Goal: Task Accomplishment & Management: Complete application form

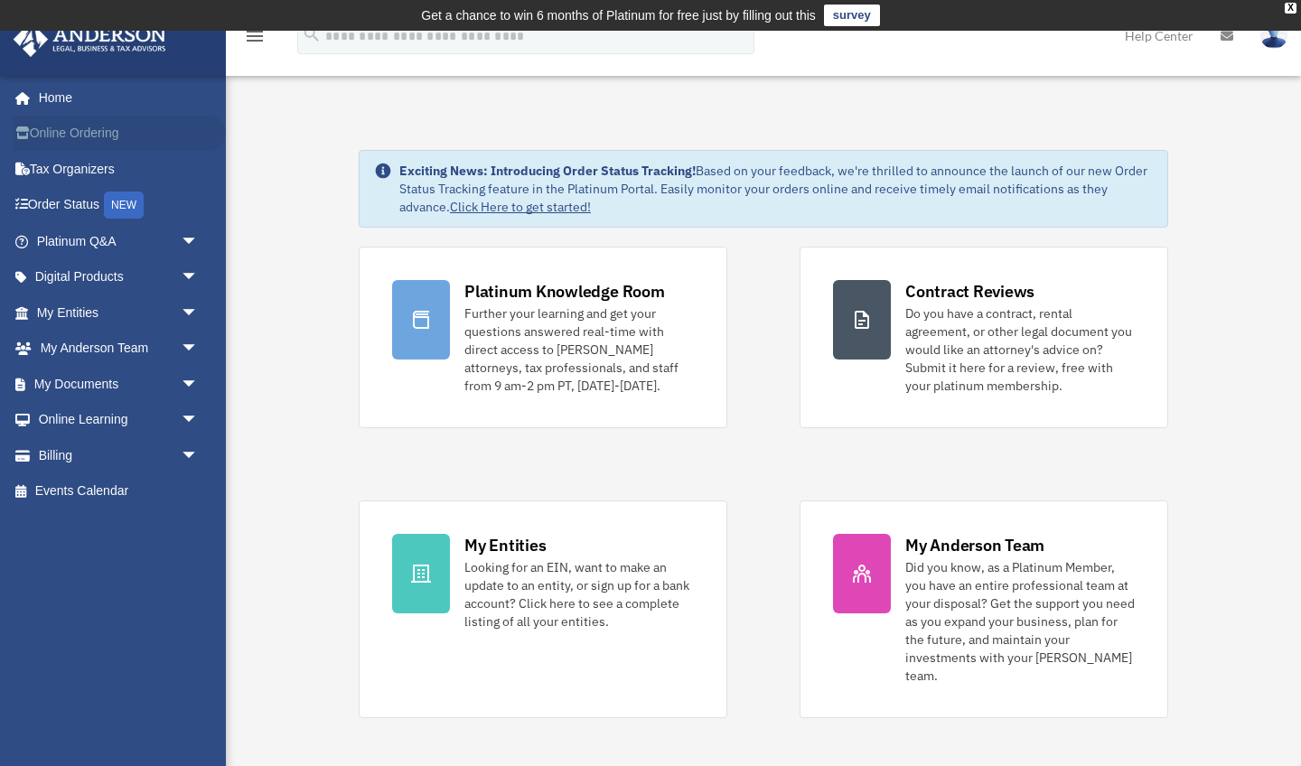
click at [76, 130] on link "Online Ordering" at bounding box center [119, 134] width 213 height 36
click at [181, 380] on span "arrow_drop_down" at bounding box center [199, 384] width 36 height 37
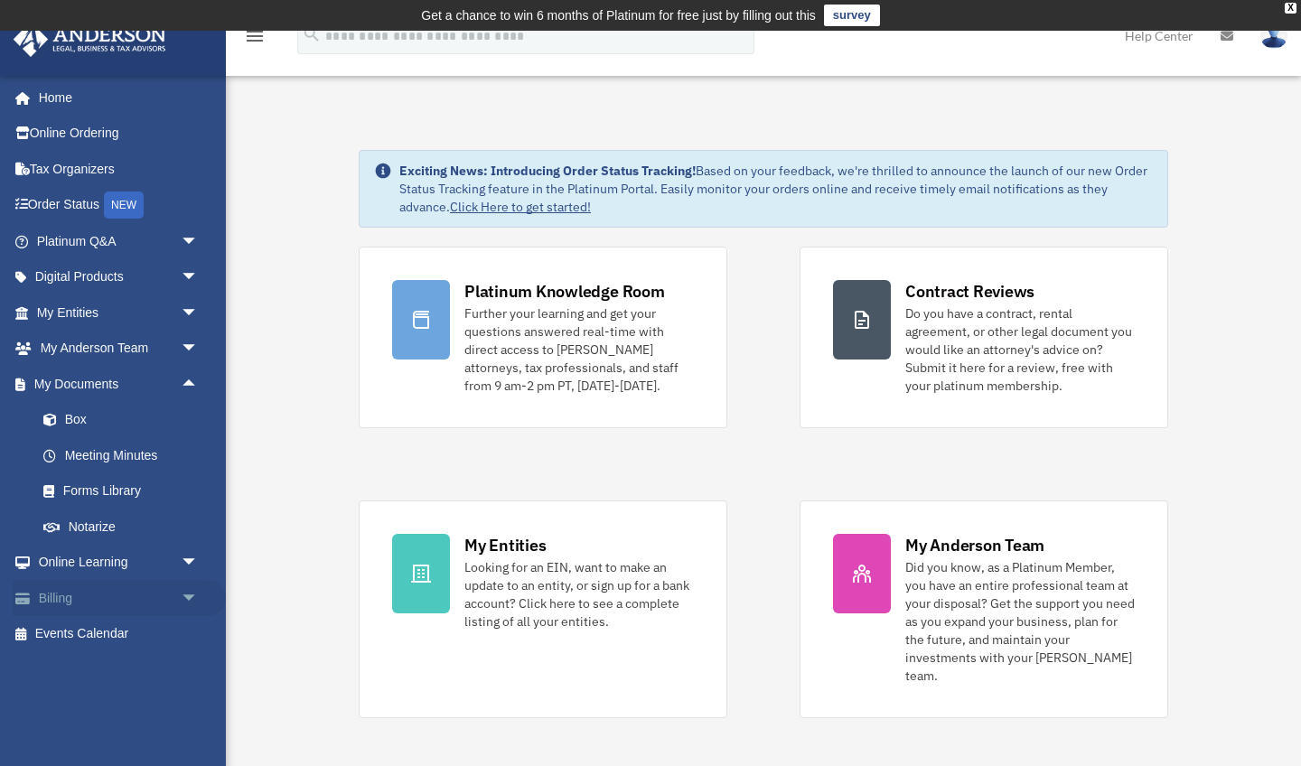
click at [192, 583] on span "arrow_drop_down" at bounding box center [199, 598] width 36 height 37
click at [182, 349] on span "arrow_drop_down" at bounding box center [199, 349] width 36 height 37
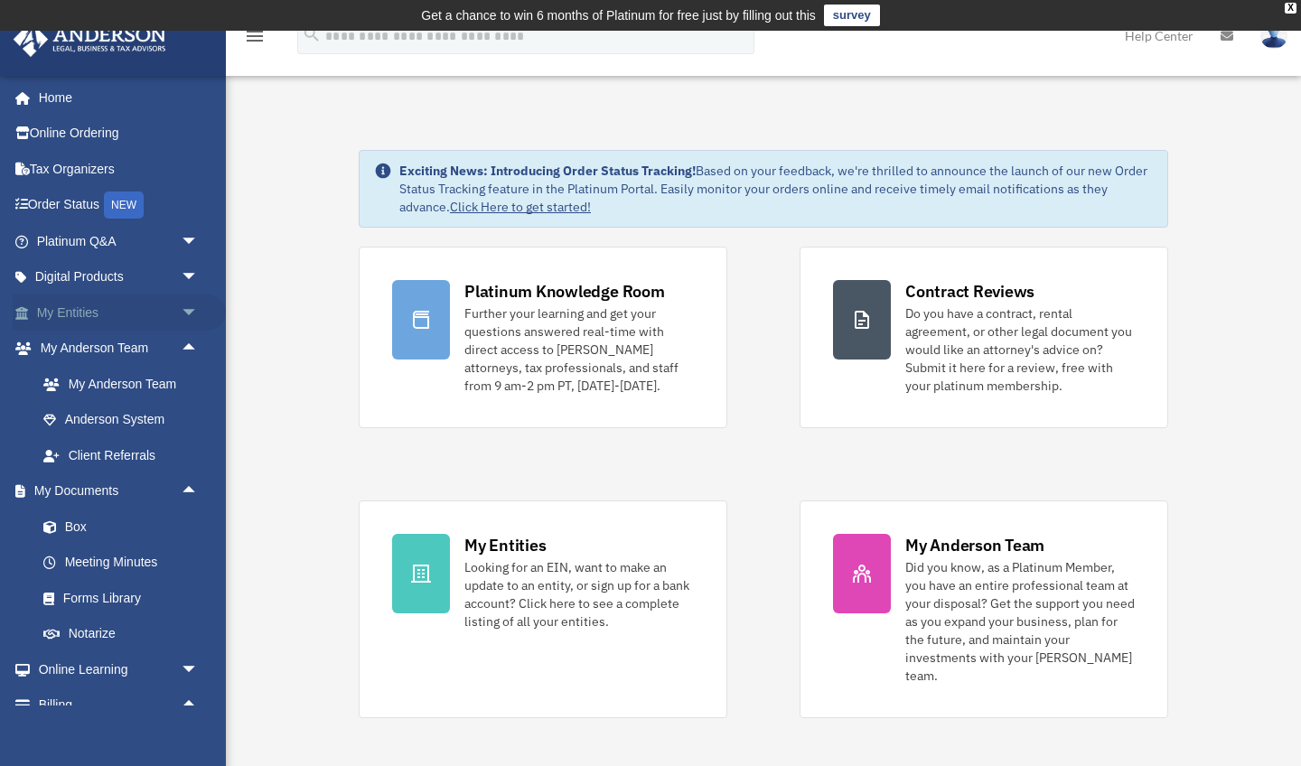
click at [192, 300] on span "arrow_drop_down" at bounding box center [199, 313] width 36 height 37
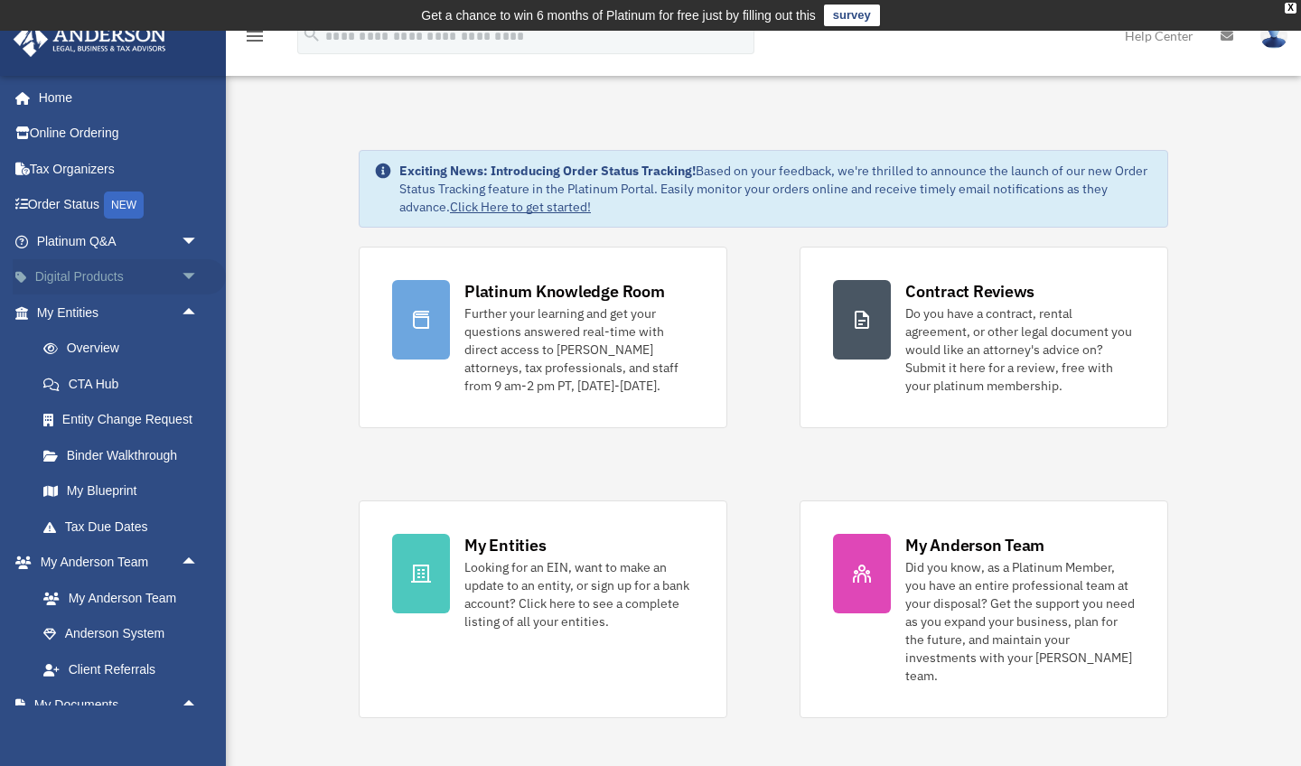
click at [189, 271] on span "arrow_drop_down" at bounding box center [199, 277] width 36 height 37
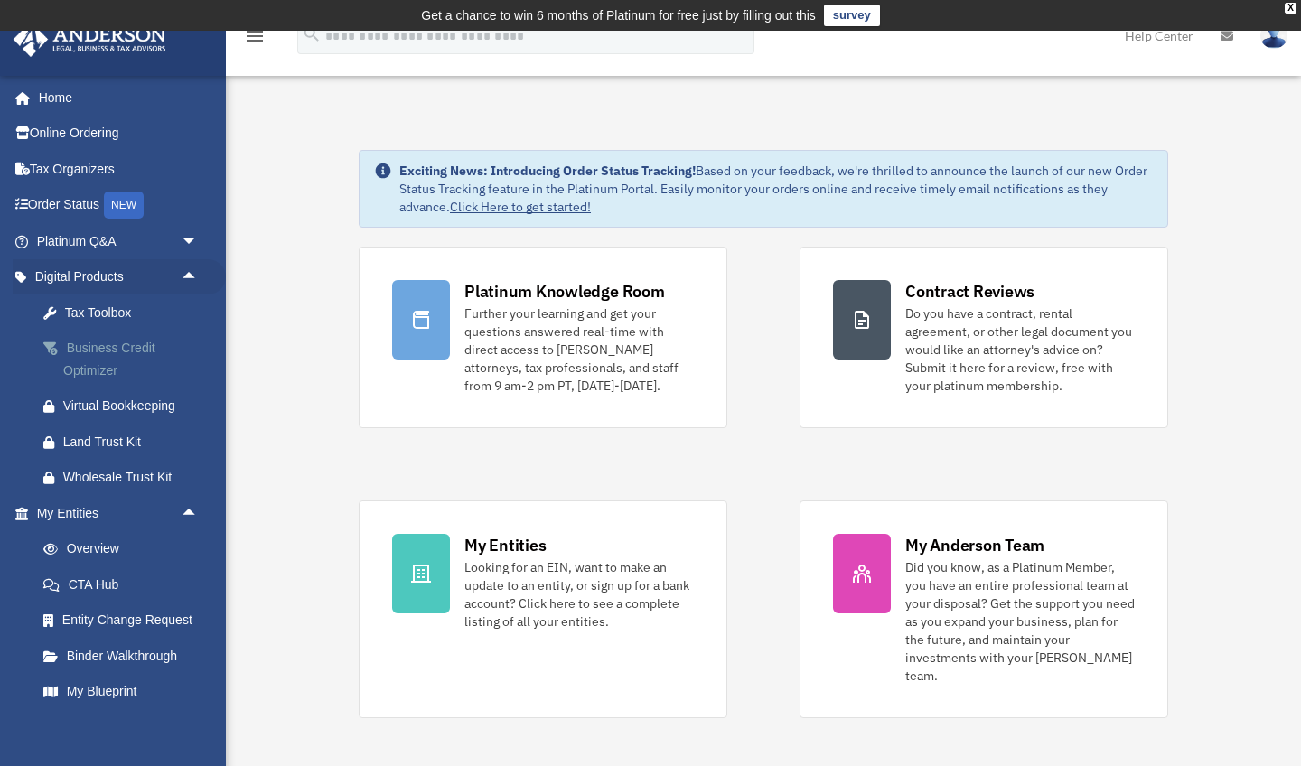
click at [105, 337] on div "Business Credit Optimizer" at bounding box center [133, 359] width 140 height 44
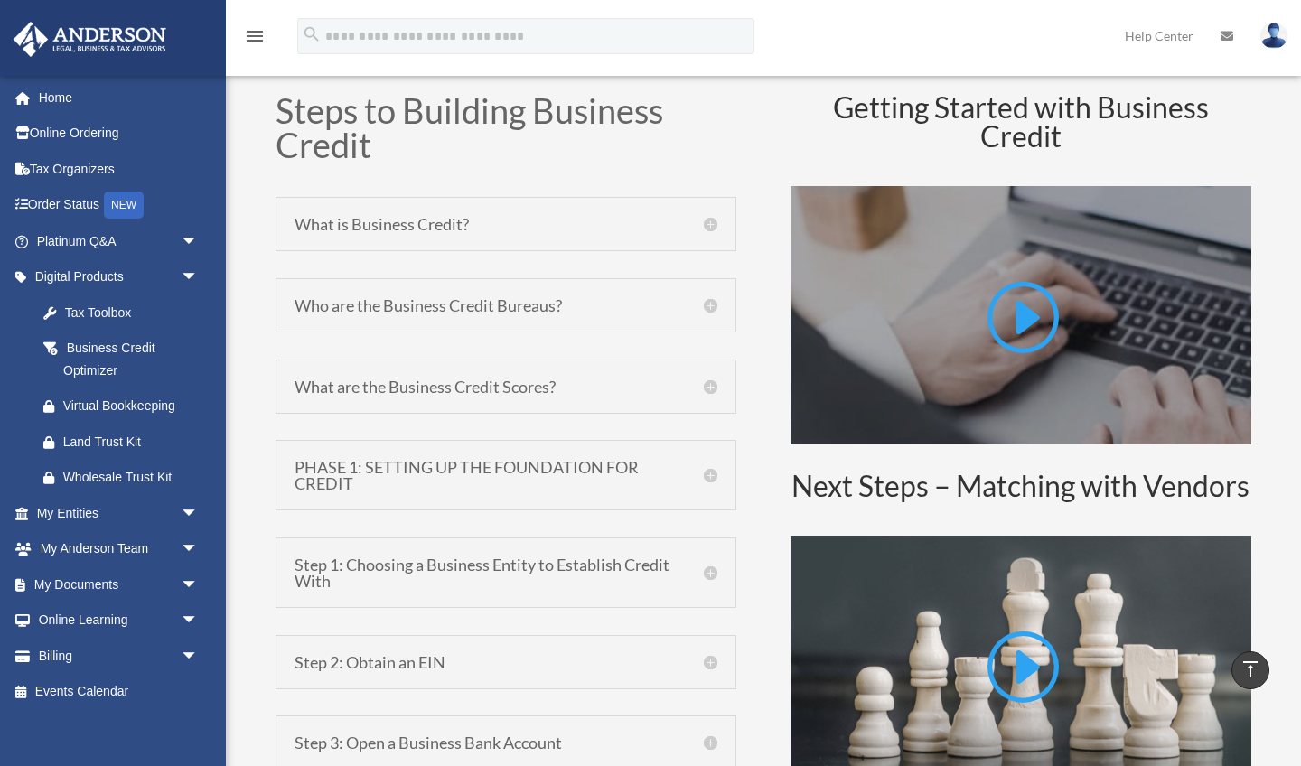
scroll to position [860, 0]
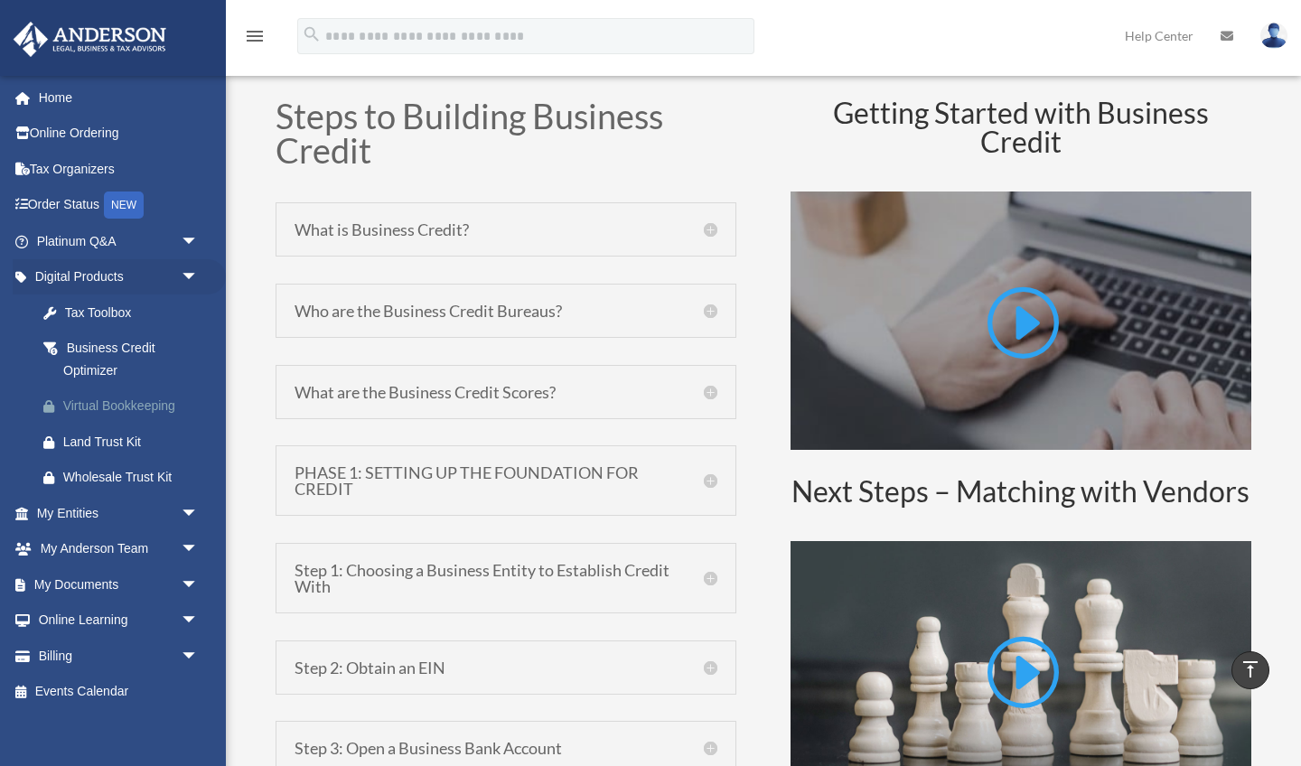
click at [172, 406] on div "Virtual Bookkeeping" at bounding box center [133, 406] width 140 height 23
click at [73, 312] on div "Tax Toolbox" at bounding box center [133, 313] width 140 height 23
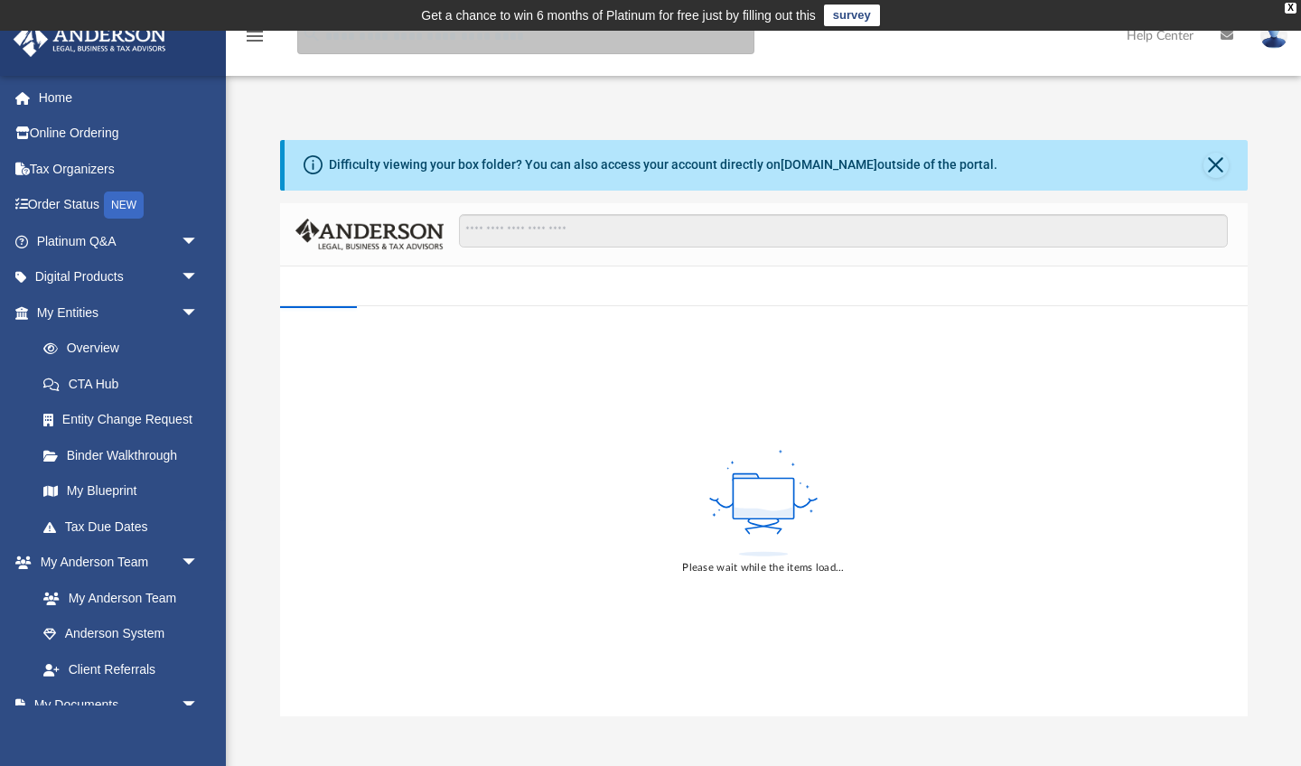
click at [367, 42] on input "search" at bounding box center [525, 36] width 457 height 36
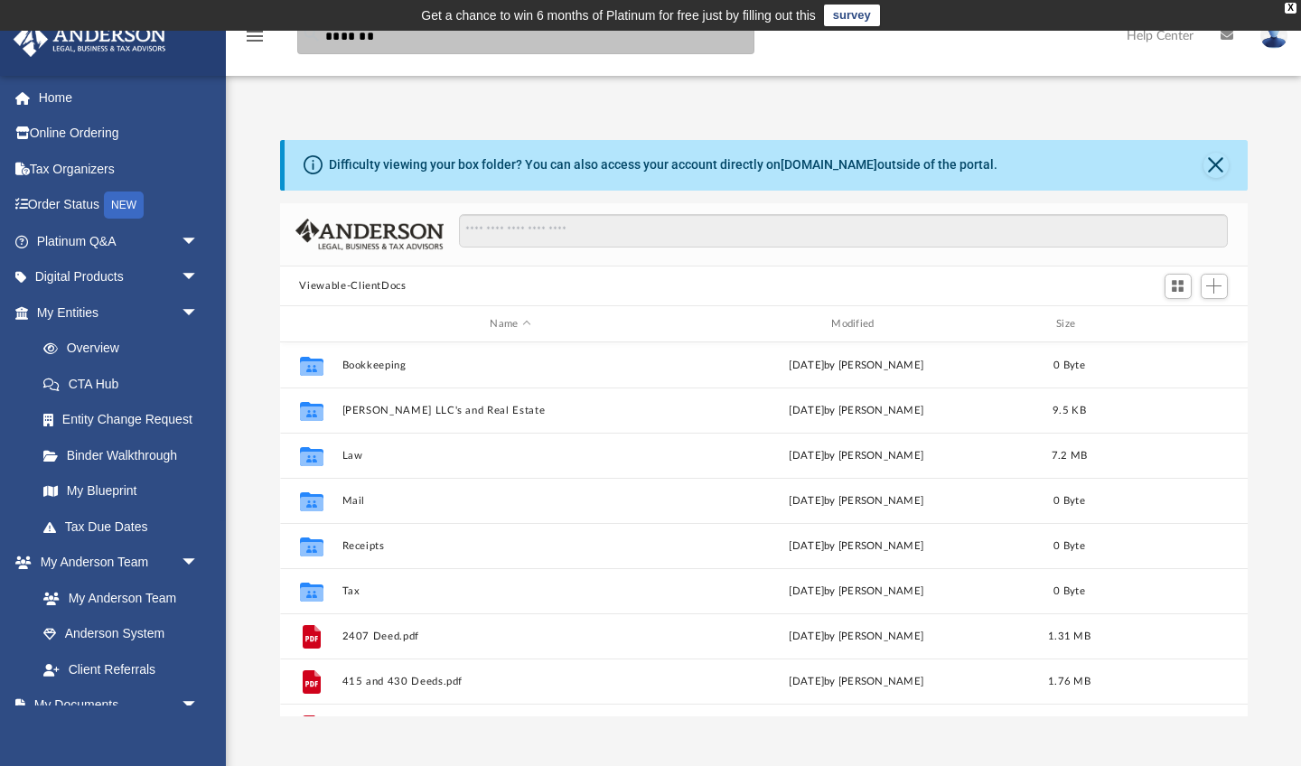
type input "*******"
click at [250, 37] on icon "menu" at bounding box center [255, 36] width 22 height 22
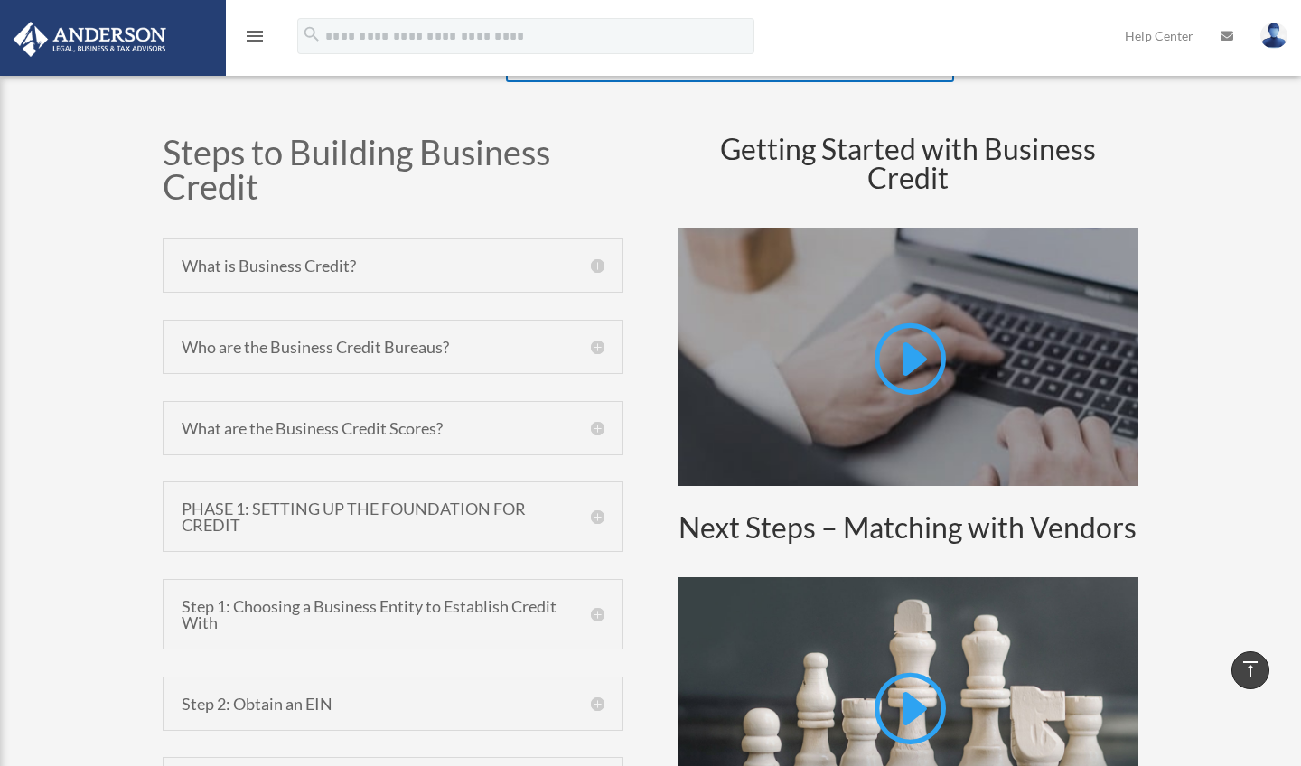
scroll to position [800, 0]
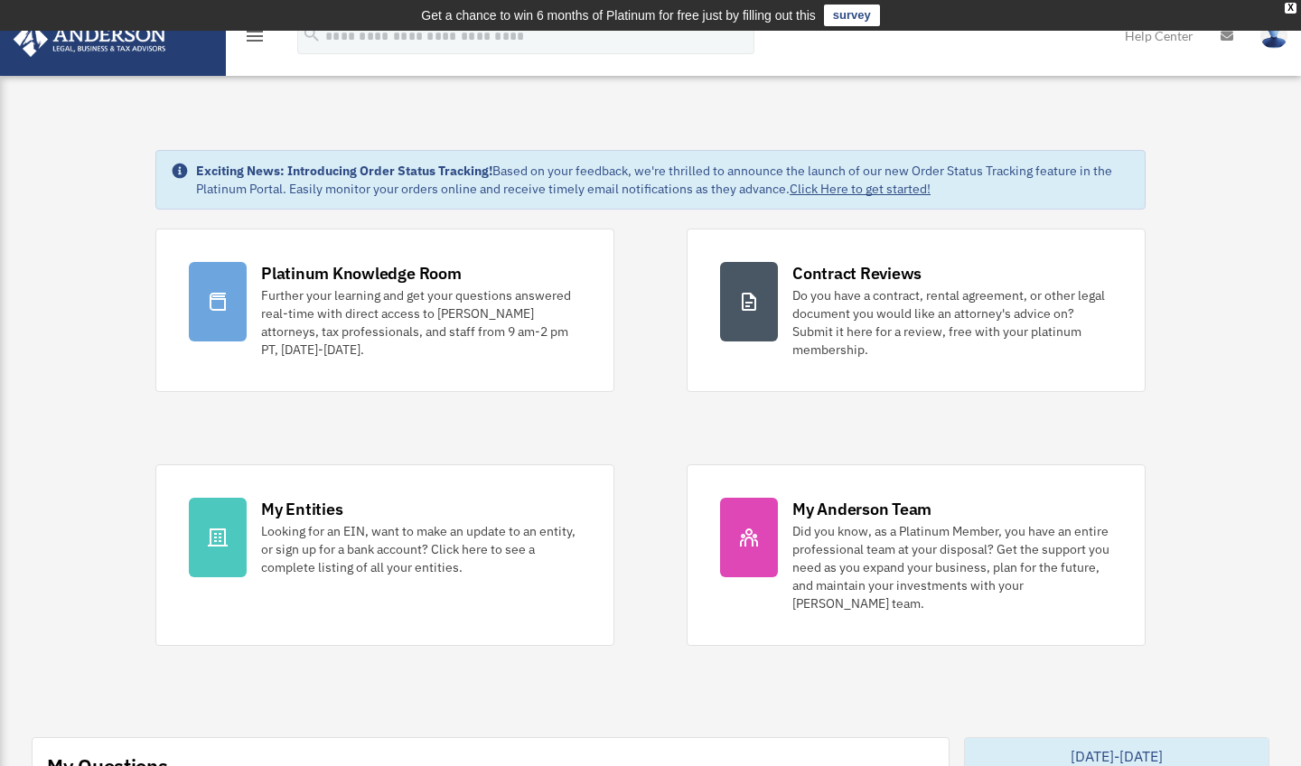
click at [256, 33] on icon "menu" at bounding box center [255, 36] width 22 height 22
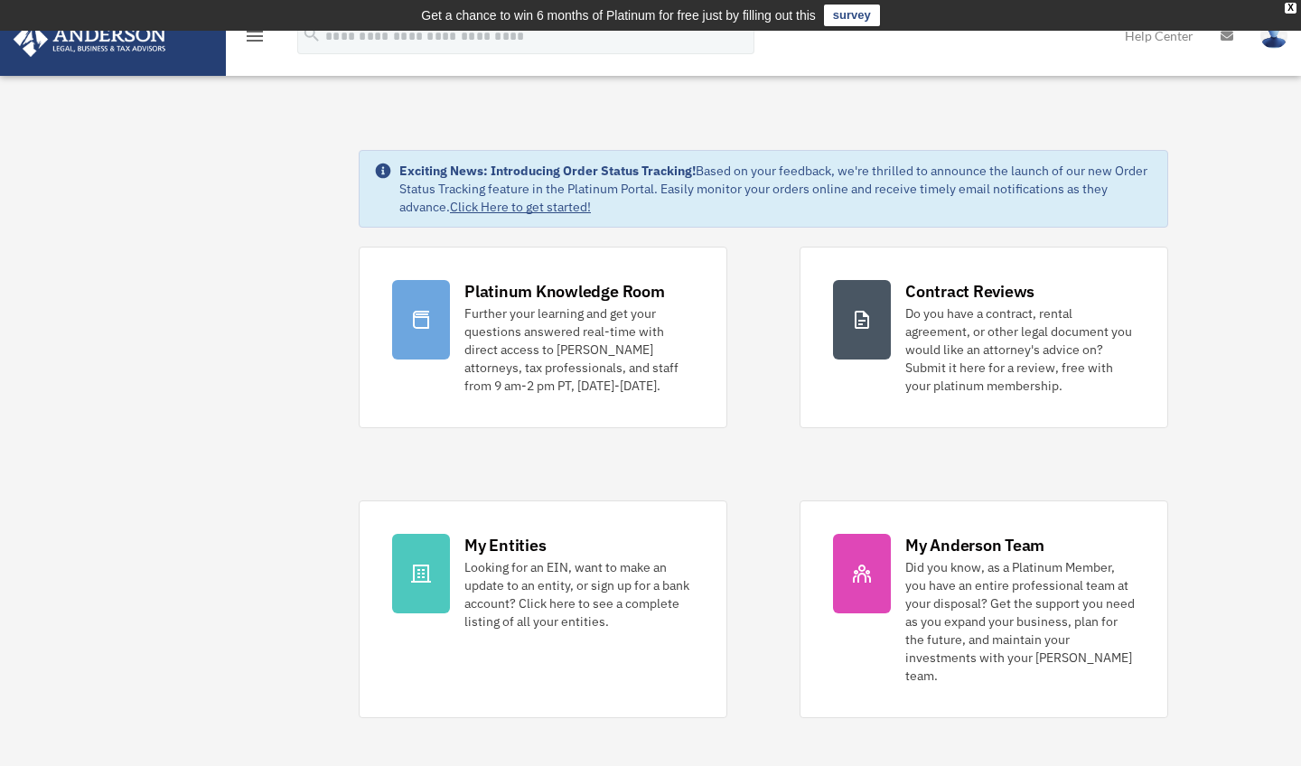
click at [155, 65] on link at bounding box center [112, 37] width 227 height 77
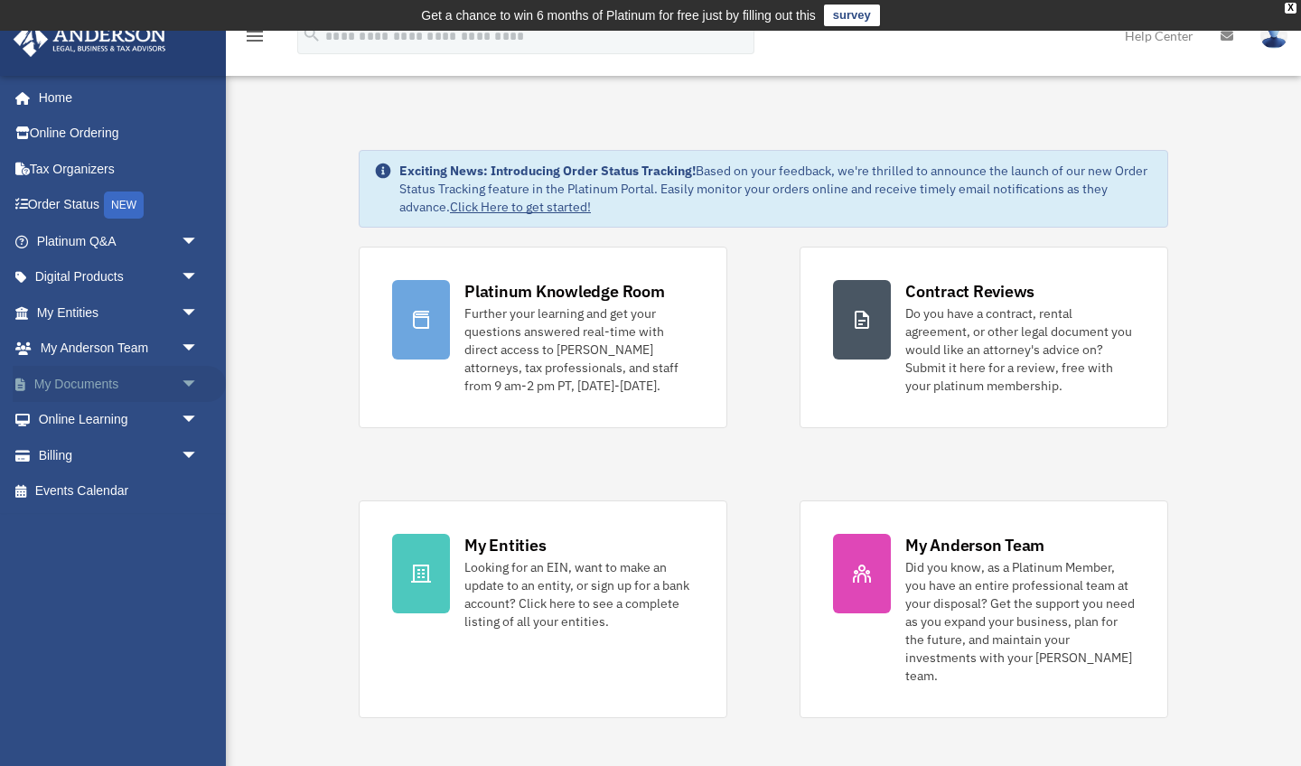
click at [181, 376] on span "arrow_drop_down" at bounding box center [199, 384] width 36 height 37
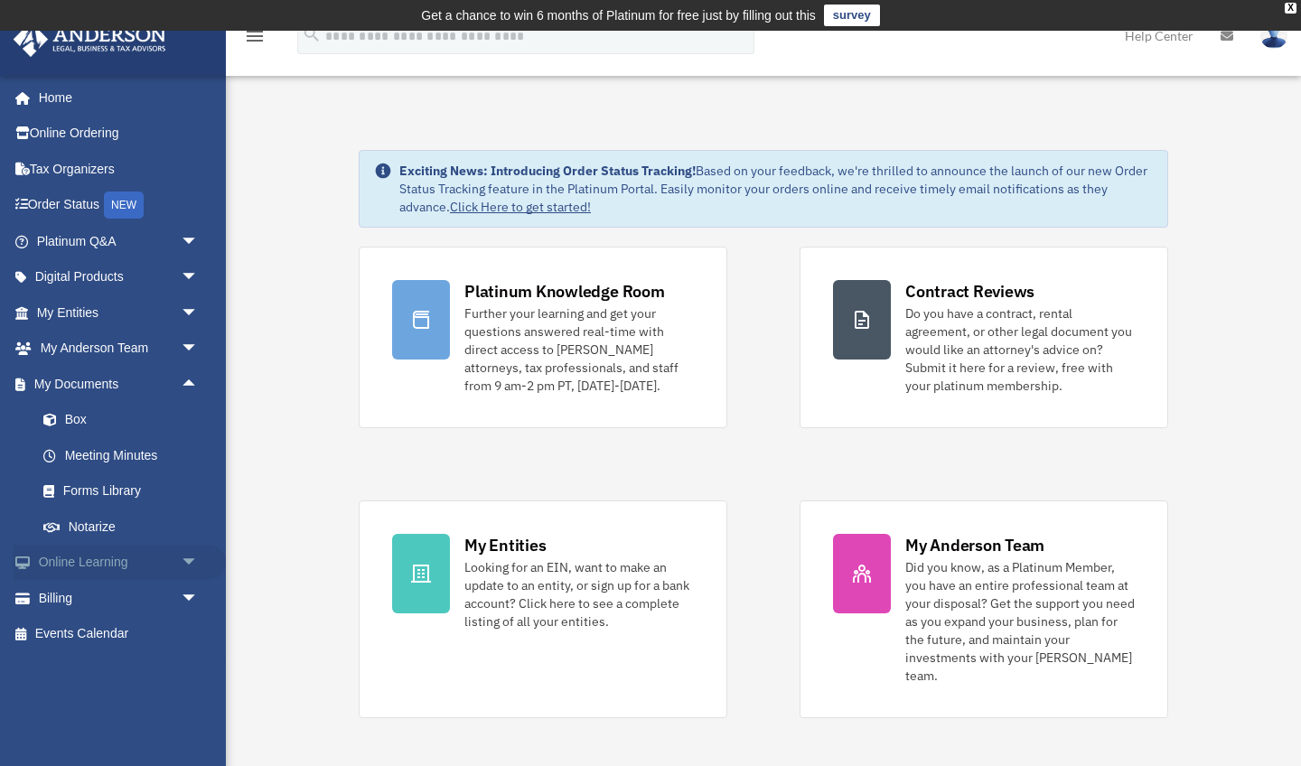
click at [183, 558] on span "arrow_drop_down" at bounding box center [199, 563] width 36 height 37
click at [181, 699] on span "arrow_drop_down" at bounding box center [199, 706] width 36 height 37
click at [184, 695] on span "arrow_drop_up" at bounding box center [199, 706] width 36 height 37
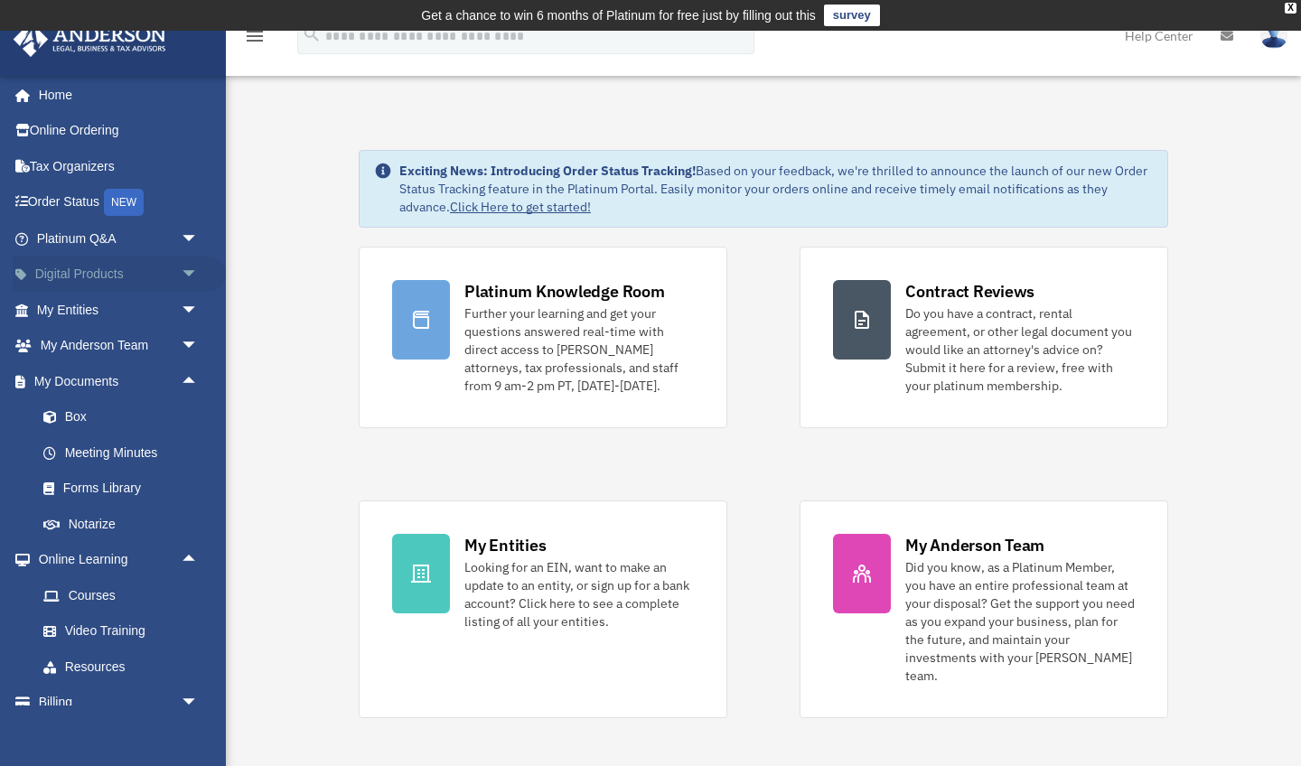
click at [183, 267] on span "arrow_drop_down" at bounding box center [199, 275] width 36 height 37
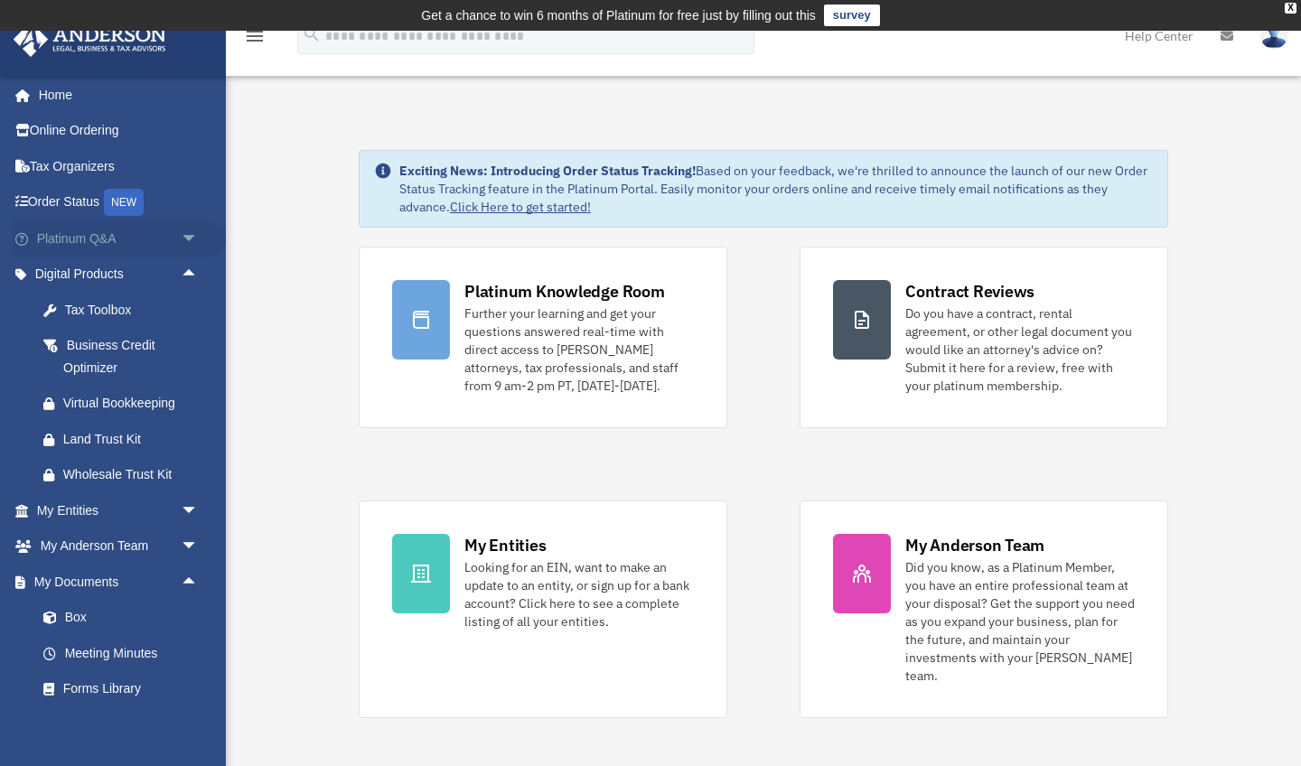
click at [171, 239] on link "Platinum Q&A arrow_drop_down" at bounding box center [119, 238] width 213 height 36
click at [188, 234] on span "arrow_drop_down" at bounding box center [199, 238] width 36 height 37
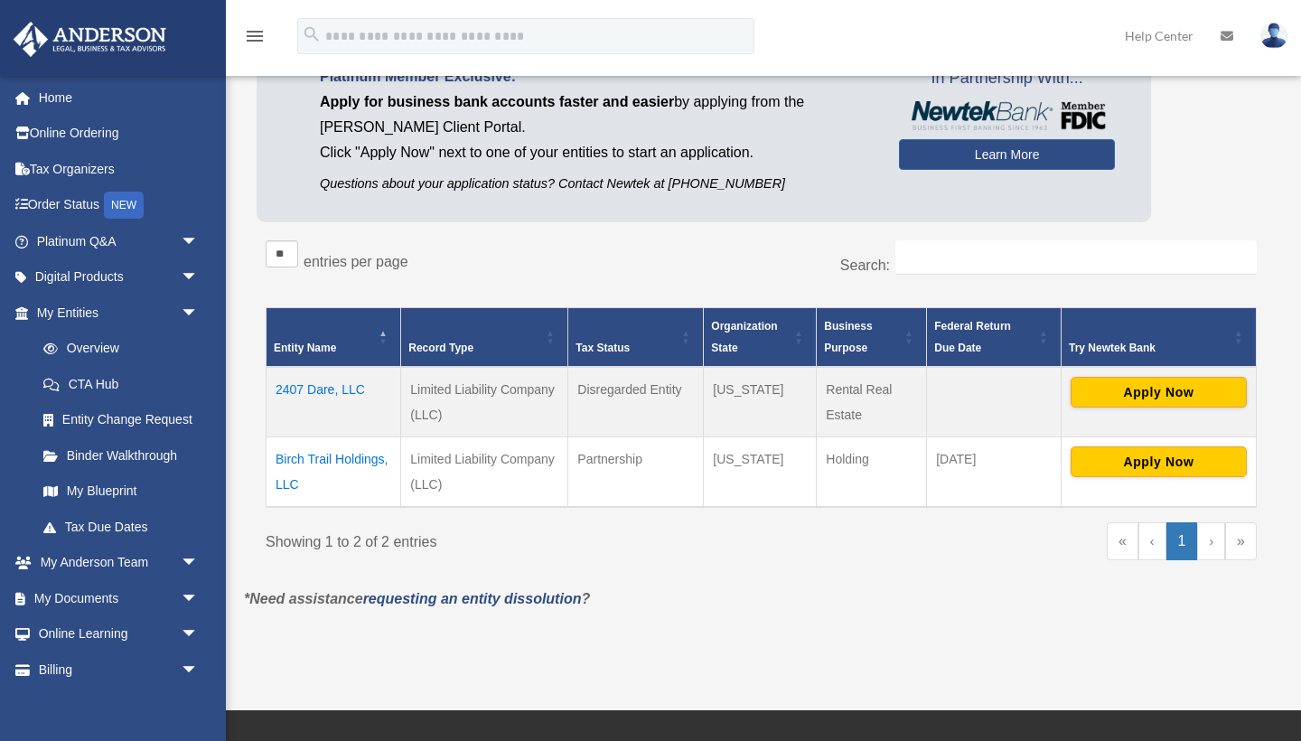
scroll to position [177, 0]
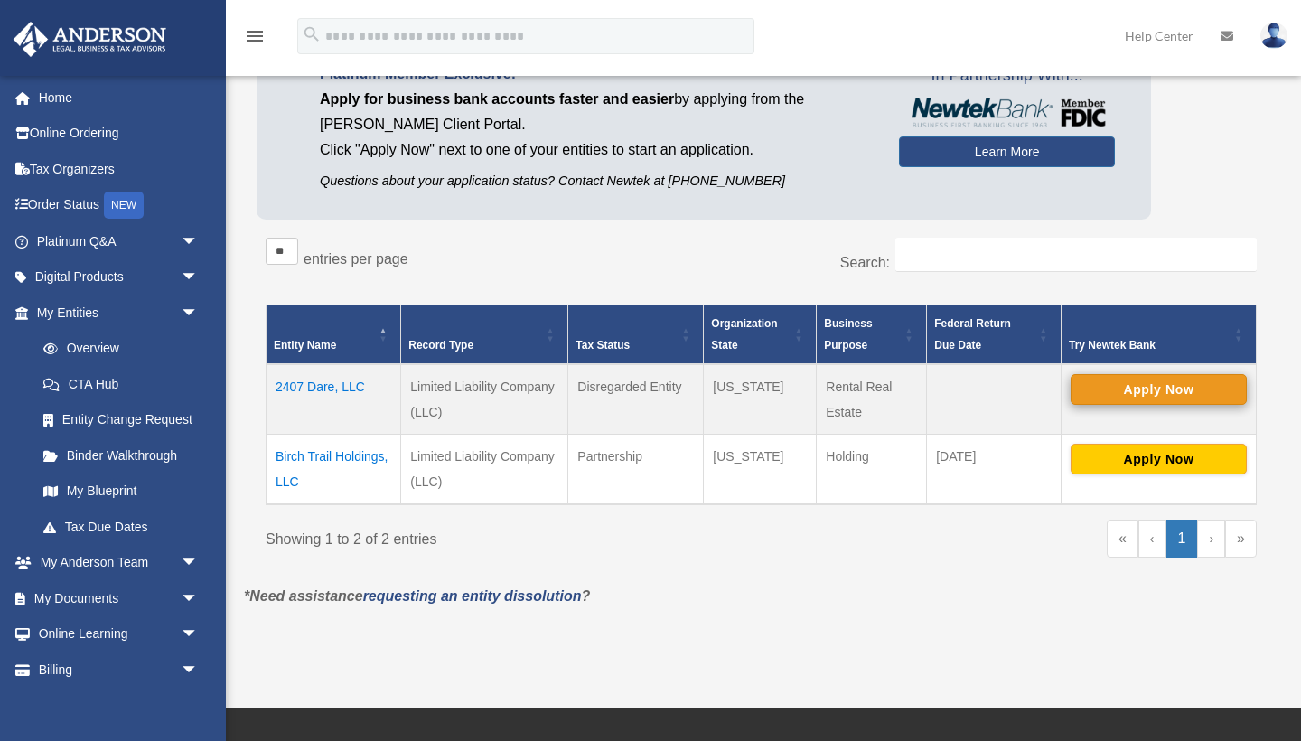
click at [1114, 387] on button "Apply Now" at bounding box center [1159, 389] width 176 height 31
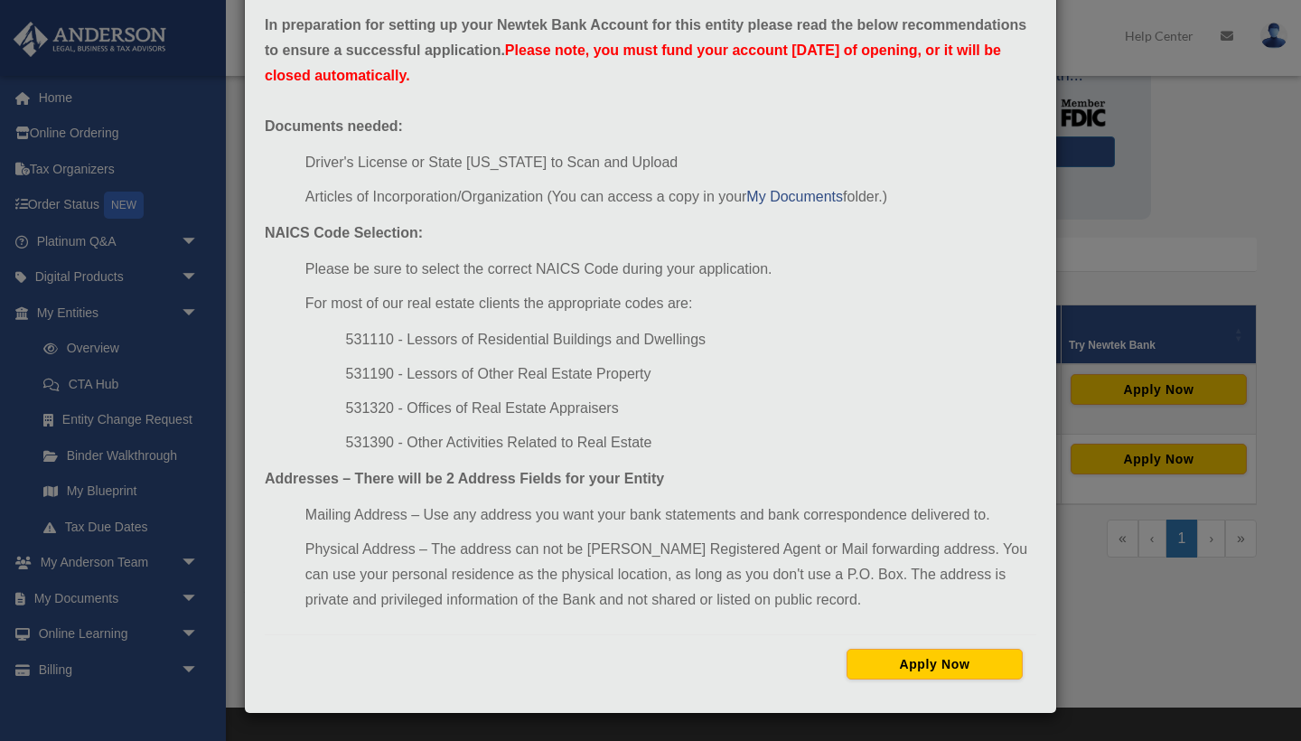
scroll to position [89, 0]
drag, startPoint x: 815, startPoint y: 351, endPoint x: 808, endPoint y: 359, distance: 10.2
click at [808, 358] on ul "531110 - Lessors of Residential Buildings and Dwellings 531190 - Lessors of Oth…" at bounding box center [670, 391] width 731 height 128
click at [902, 667] on button "Apply Now" at bounding box center [935, 664] width 176 height 31
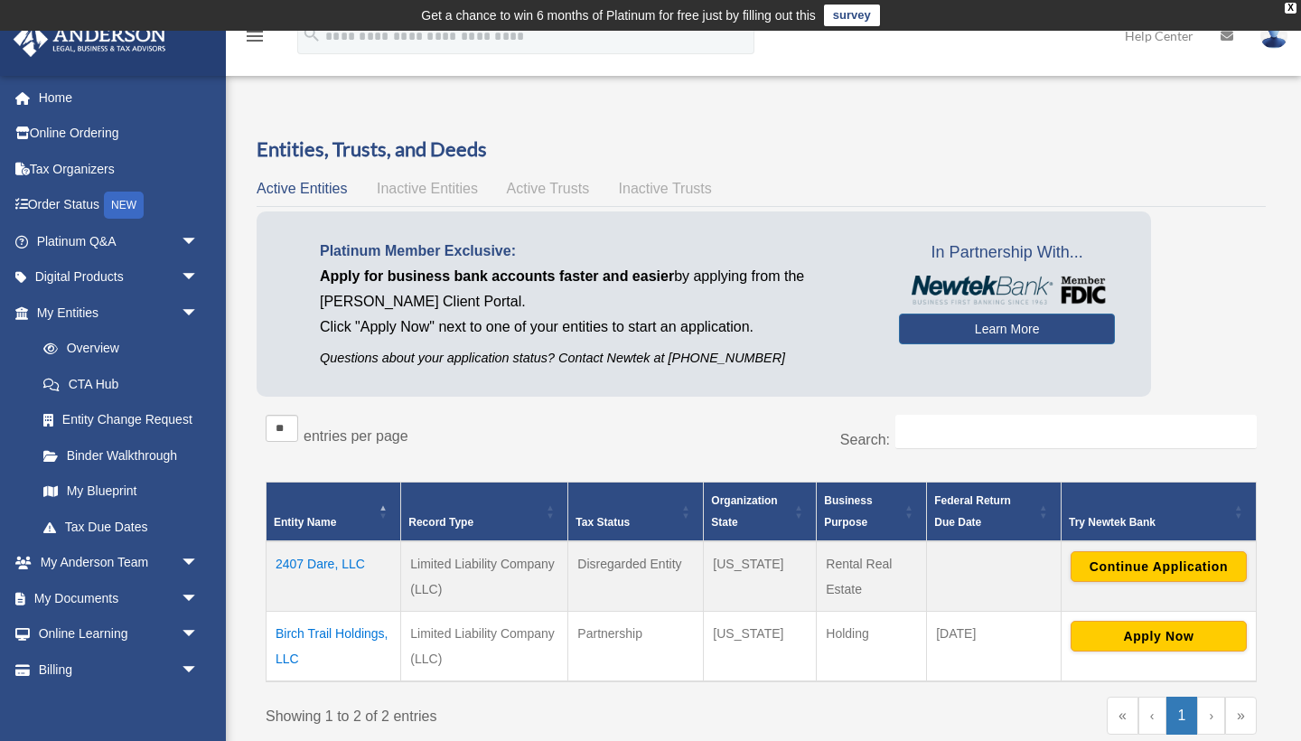
scroll to position [177, 0]
